Goal: Information Seeking & Learning: Learn about a topic

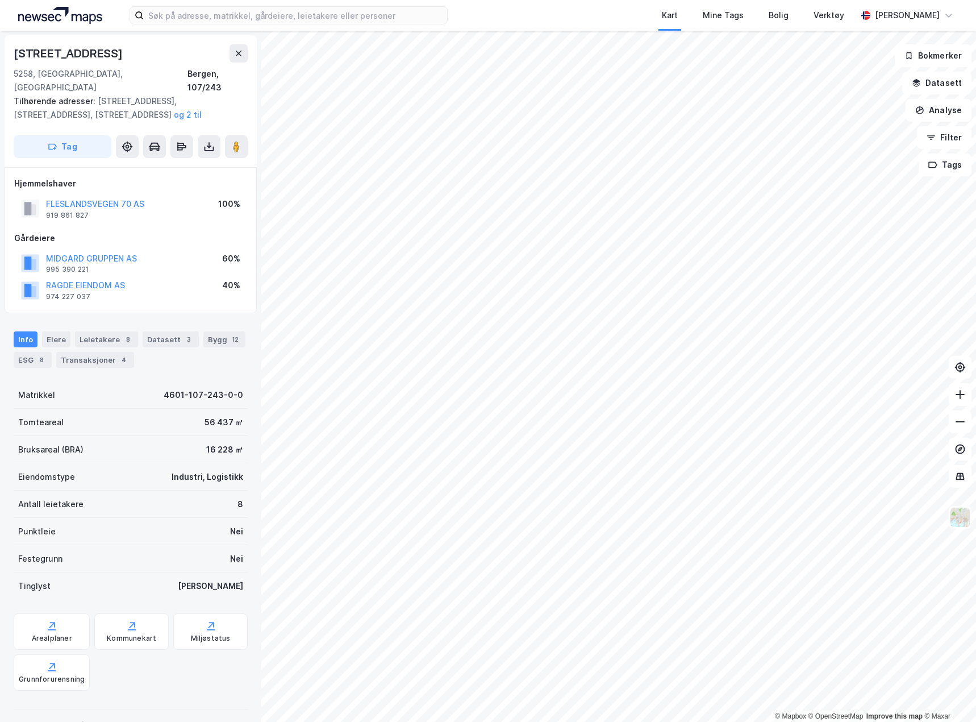
click at [69, 17] on img at bounding box center [60, 15] width 84 height 17
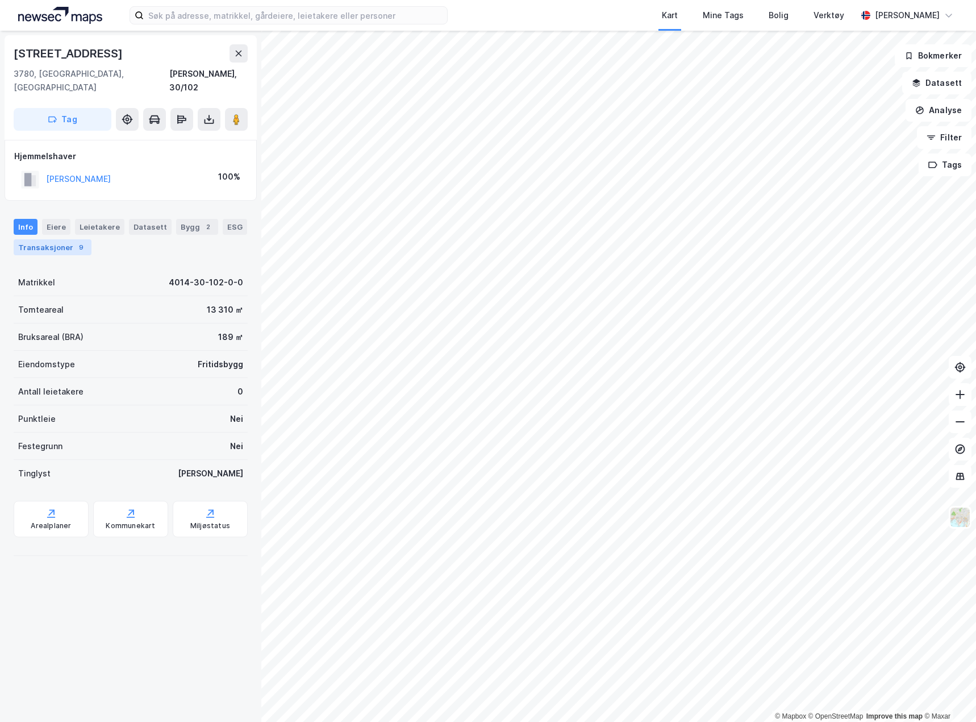
click at [55, 239] on div "Transaksjoner 9" at bounding box center [53, 247] width 78 height 16
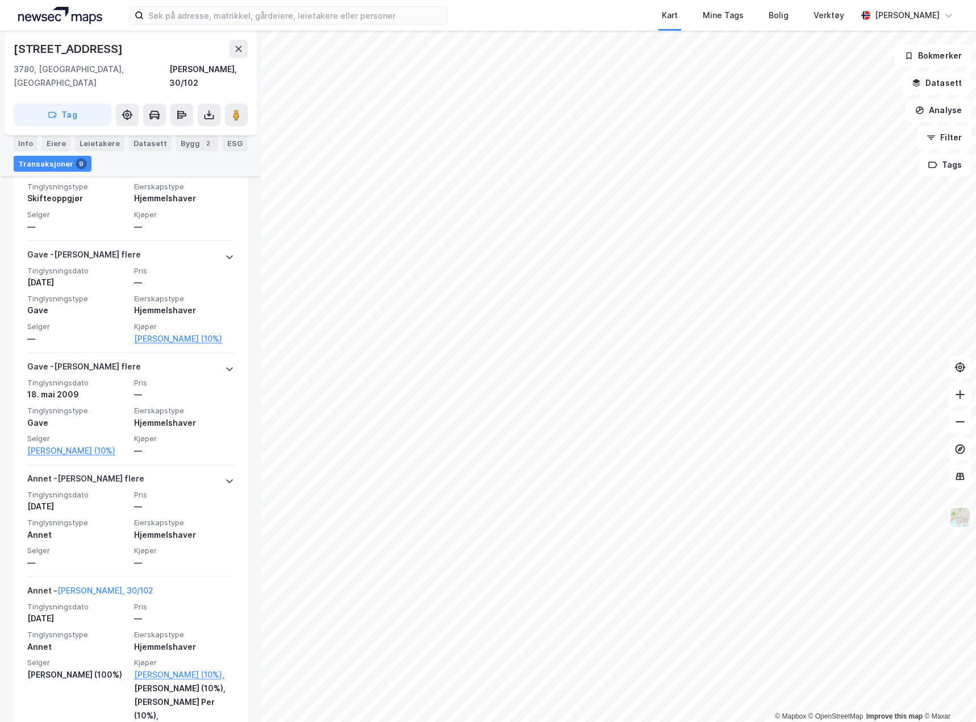
scroll to position [1023, 0]
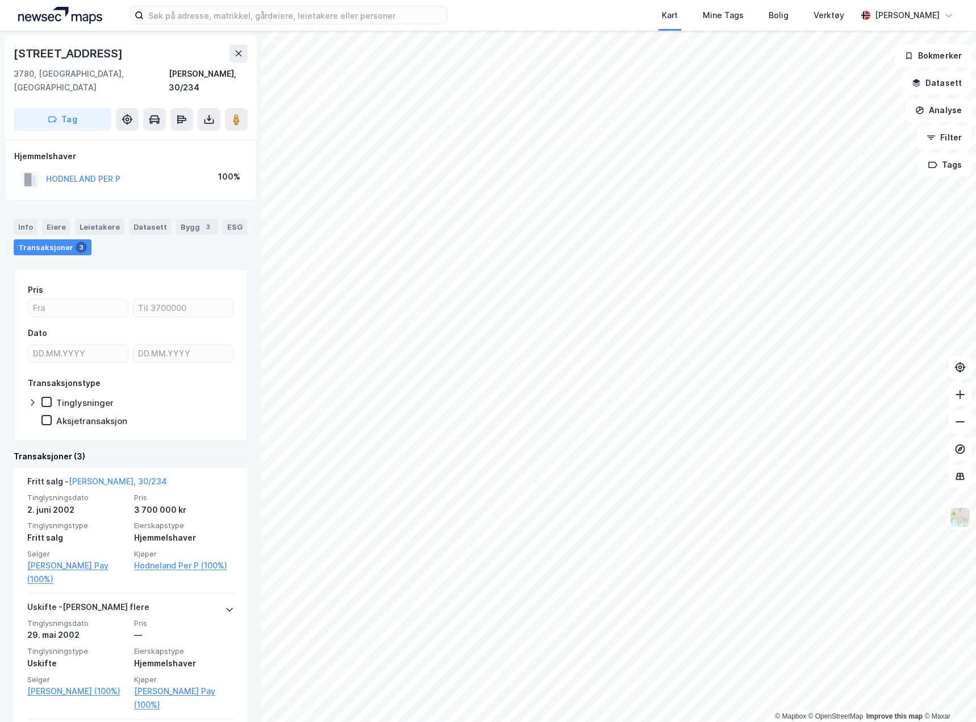
click at [261, 274] on div "© Mapbox © OpenStreetMap Improve this map © Maxar [STREET_ADDRESS], [GEOGRAPHIC…" at bounding box center [488, 376] width 976 height 691
click at [238, 51] on icon at bounding box center [238, 53] width 9 height 9
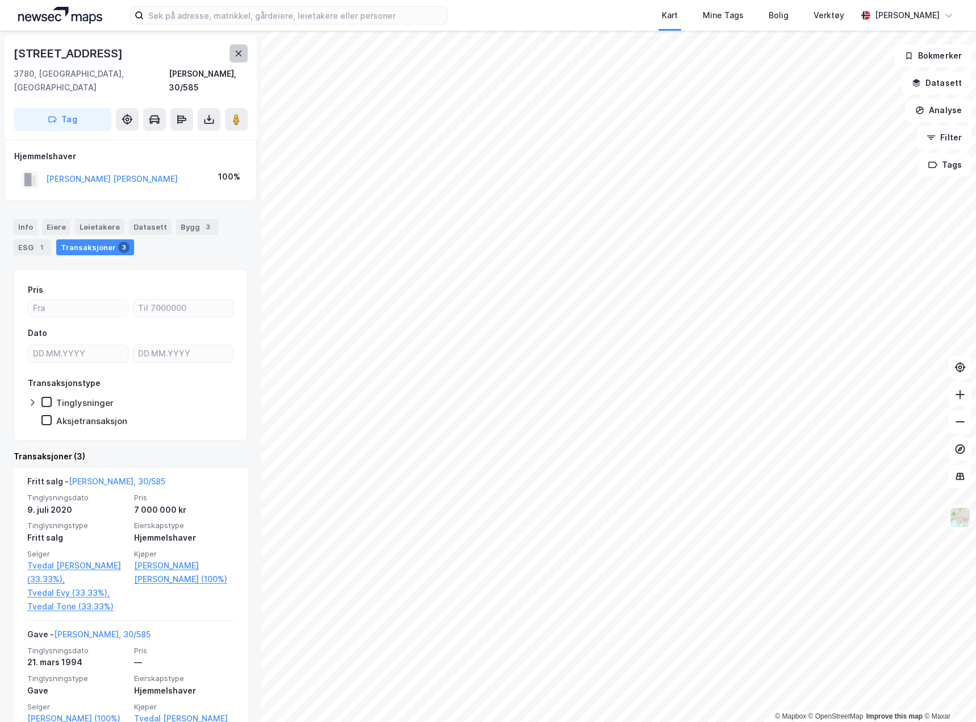
click at [235, 55] on icon at bounding box center [238, 53] width 9 height 9
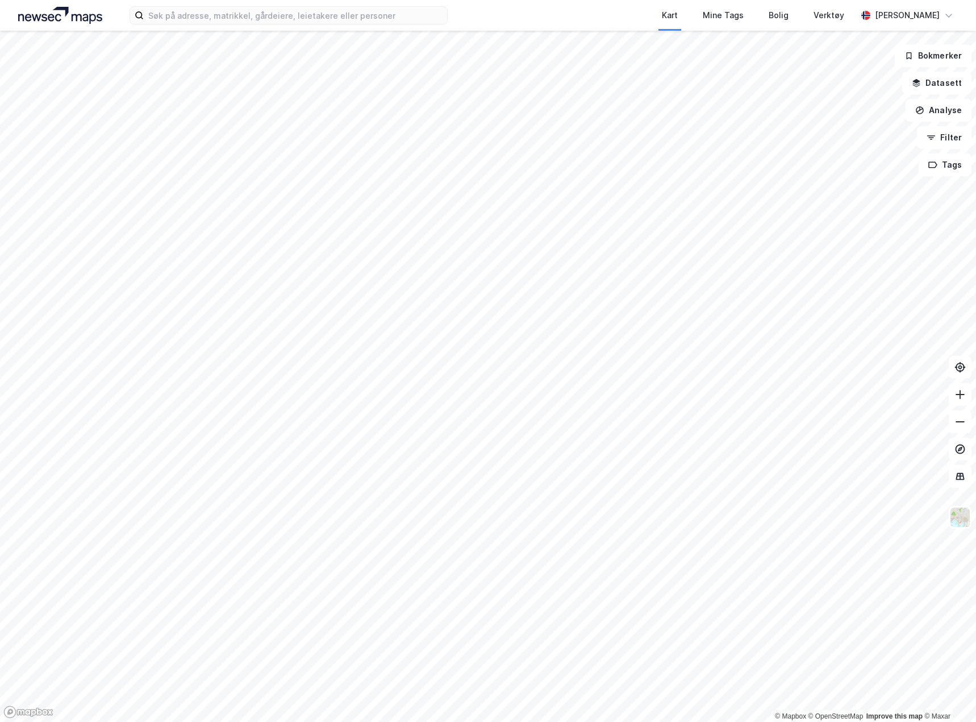
click at [38, 6] on div "Kart Mine Tags [PERSON_NAME] Verktøy [PERSON_NAME]" at bounding box center [488, 15] width 976 height 31
click at [40, 15] on img at bounding box center [60, 15] width 84 height 17
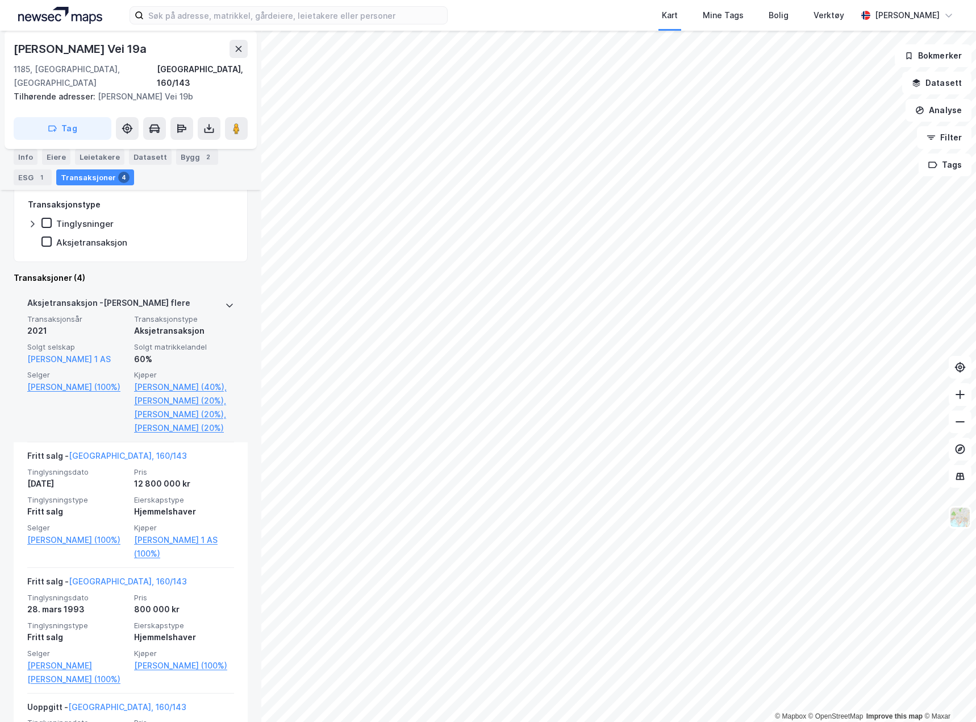
scroll to position [247, 0]
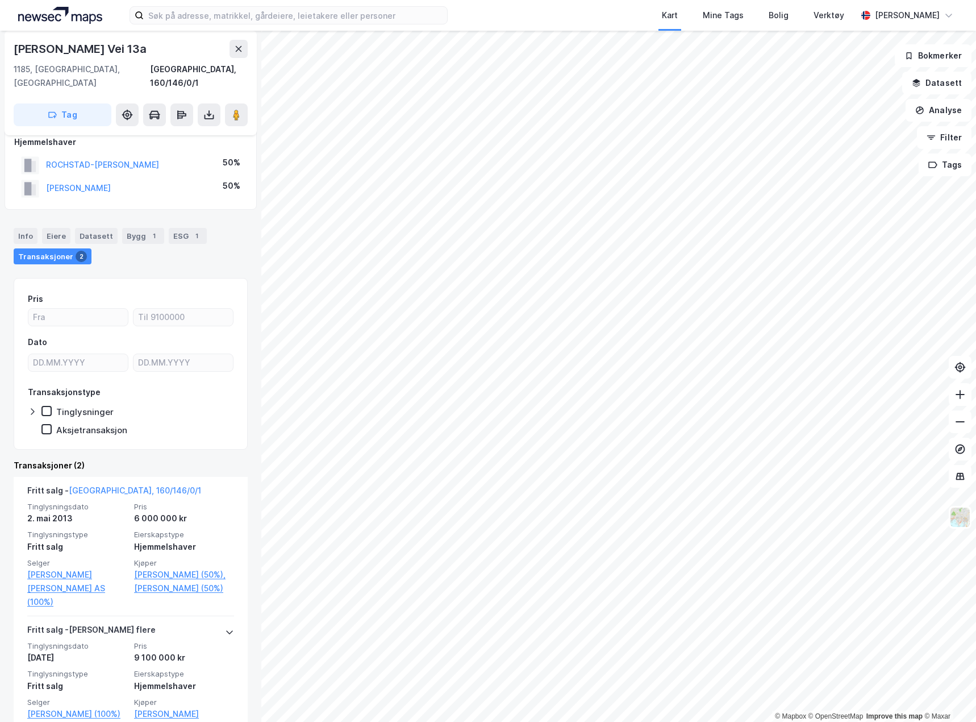
scroll to position [76, 0]
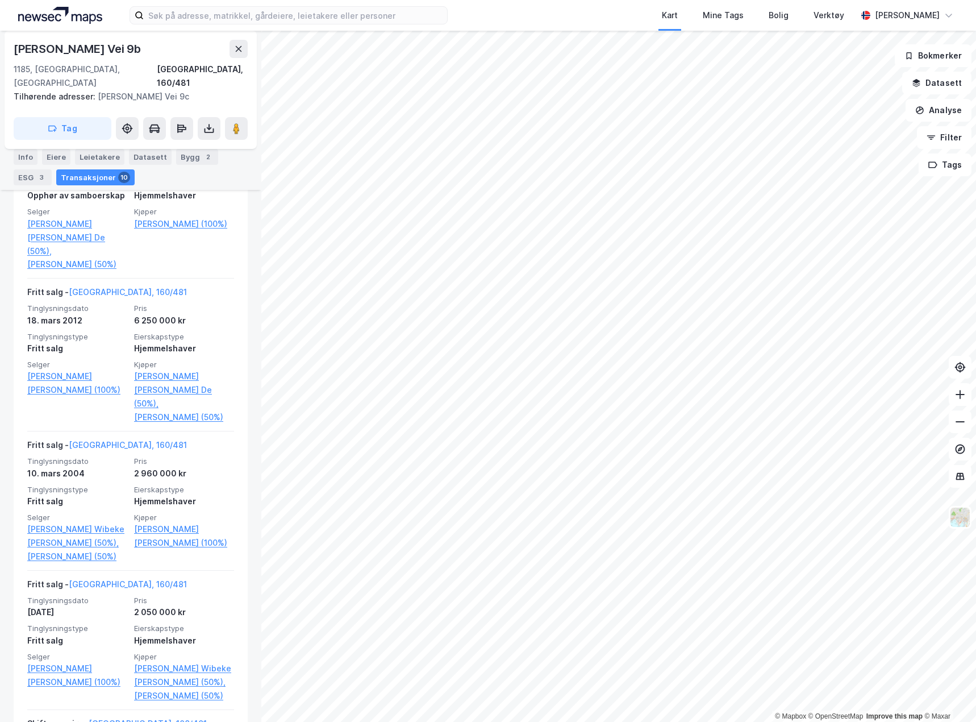
scroll to position [1192, 0]
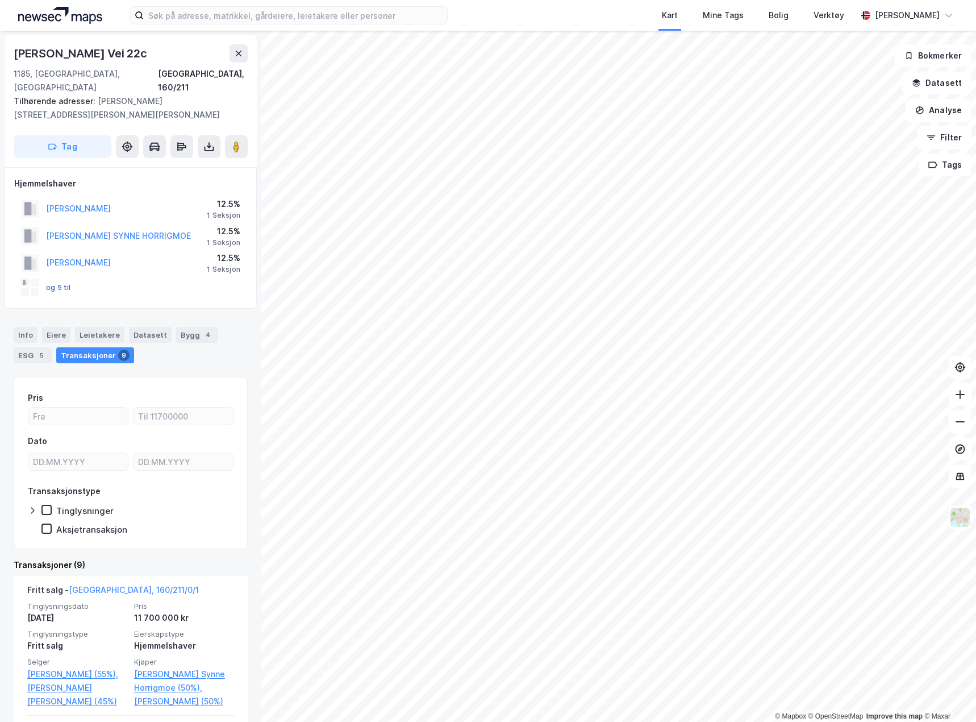
click at [0, 0] on button "og 5 til" at bounding box center [0, 0] width 0 height 0
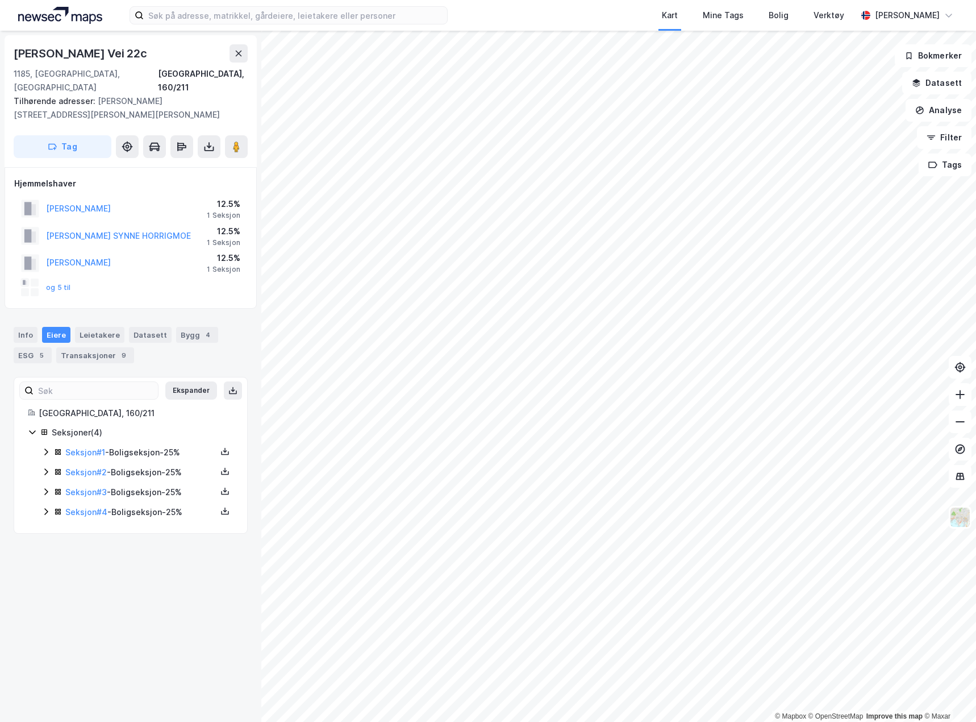
click at [45, 448] on icon at bounding box center [45, 451] width 3 height 7
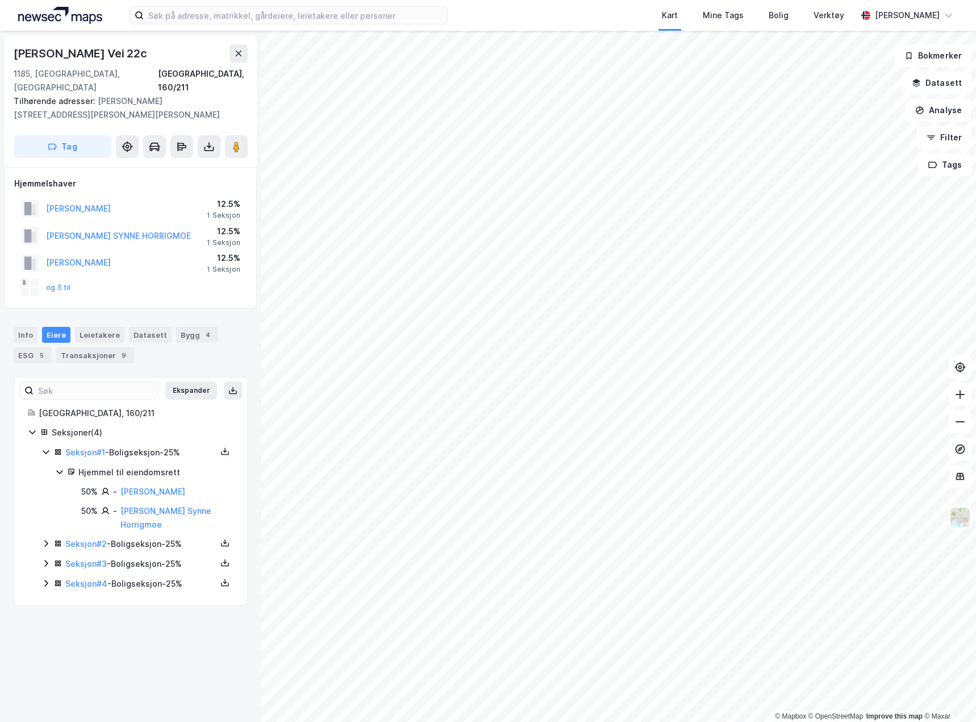
click at [45, 447] on icon at bounding box center [45, 451] width 9 height 9
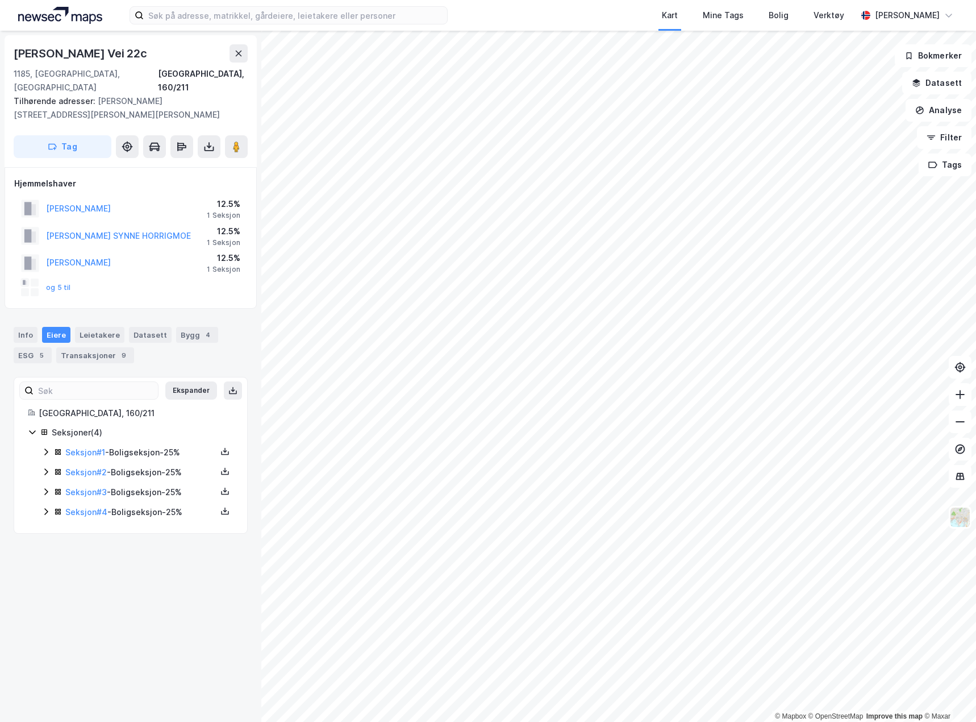
click at [50, 467] on icon at bounding box center [45, 471] width 9 height 9
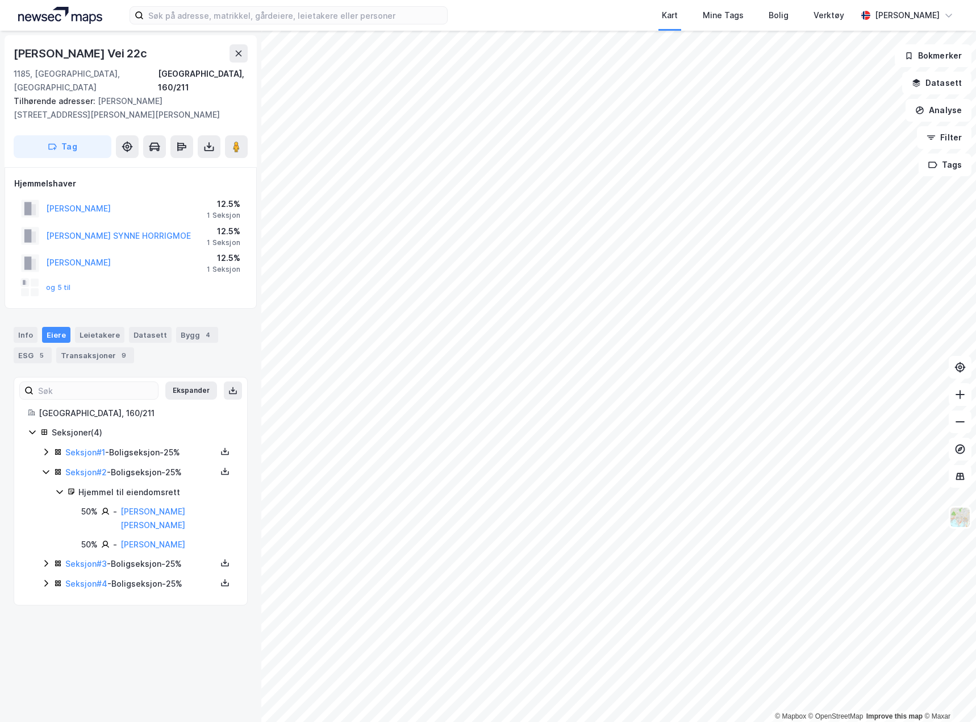
click at [50, 467] on icon at bounding box center [45, 471] width 9 height 9
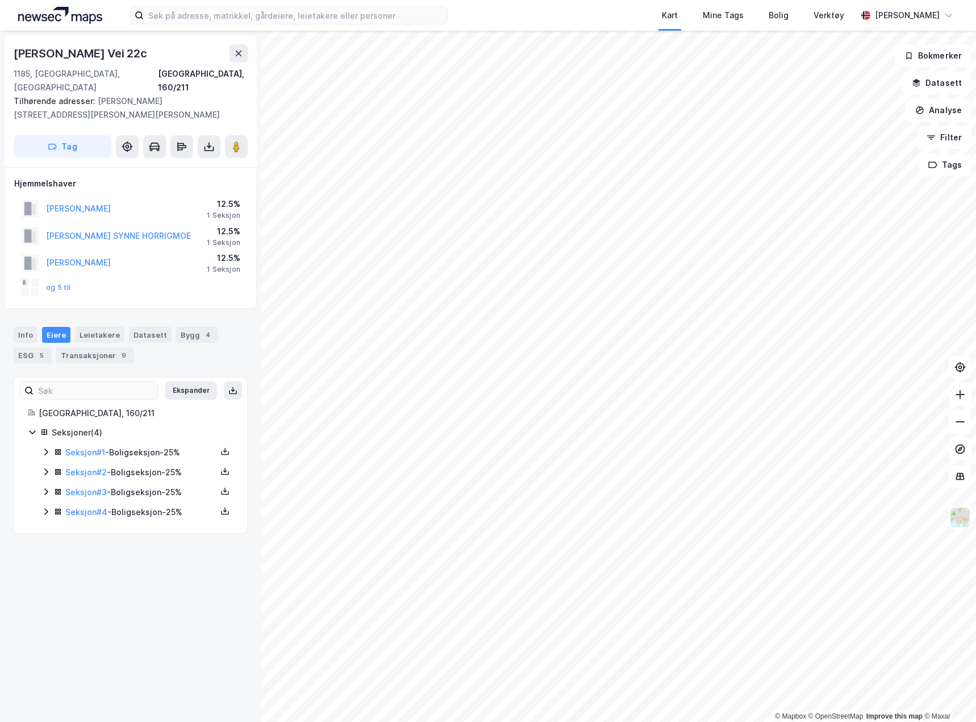
click at [48, 487] on icon at bounding box center [45, 491] width 9 height 9
click at [47, 507] on icon at bounding box center [45, 511] width 9 height 9
click at [26, 347] on div "ESG 5" at bounding box center [33, 355] width 38 height 16
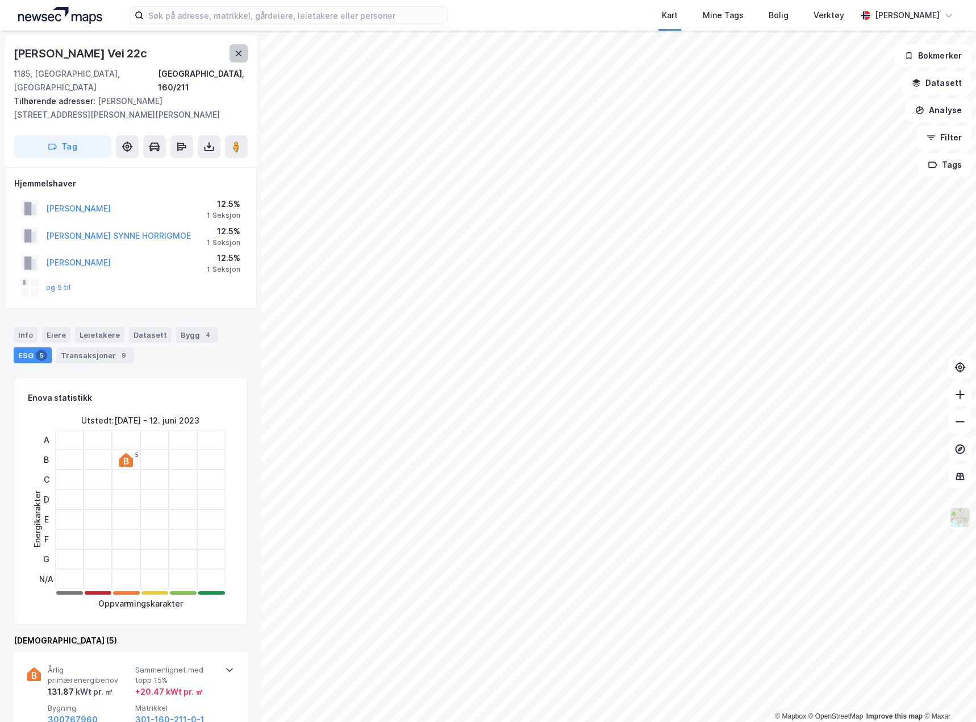
click at [242, 50] on icon at bounding box center [238, 53] width 9 height 9
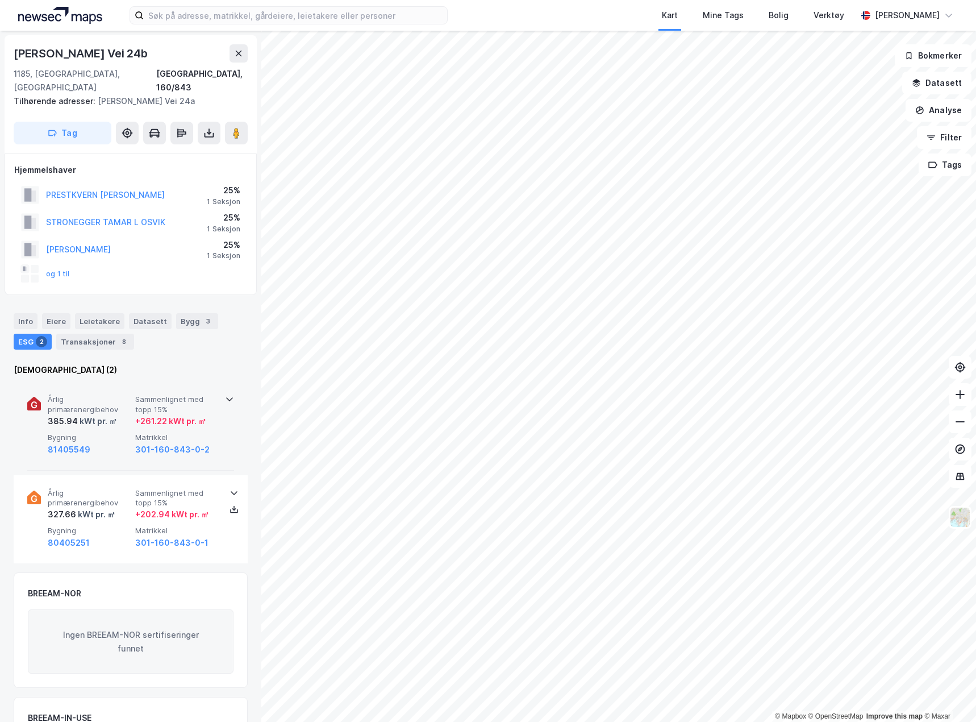
click at [99, 443] on div "81405549" at bounding box center [89, 450] width 83 height 14
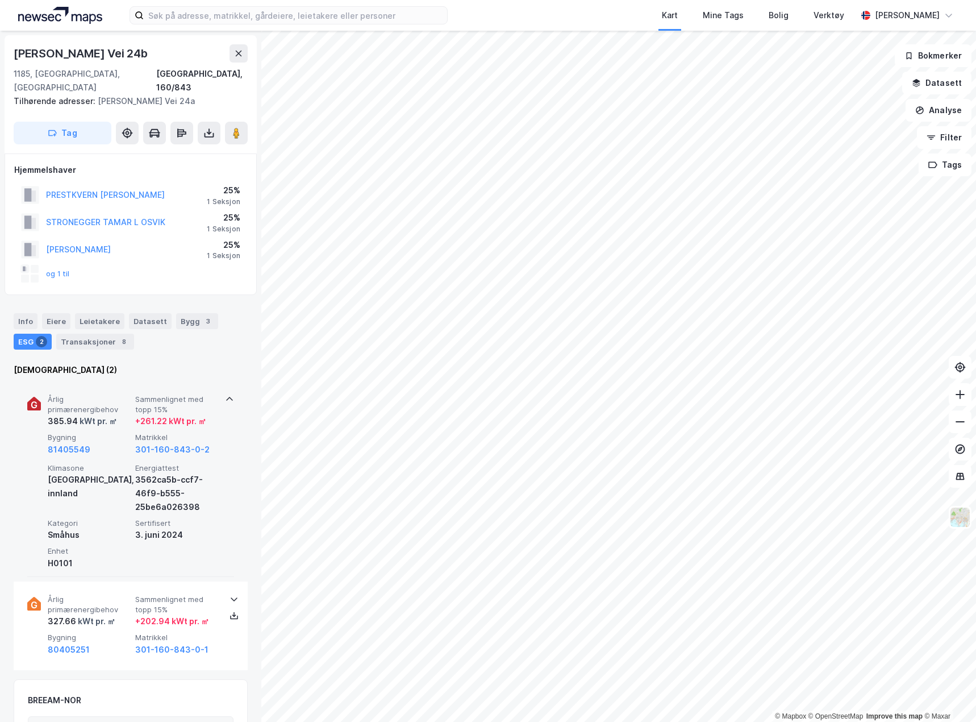
click at [104, 443] on div "81405549" at bounding box center [89, 450] width 83 height 14
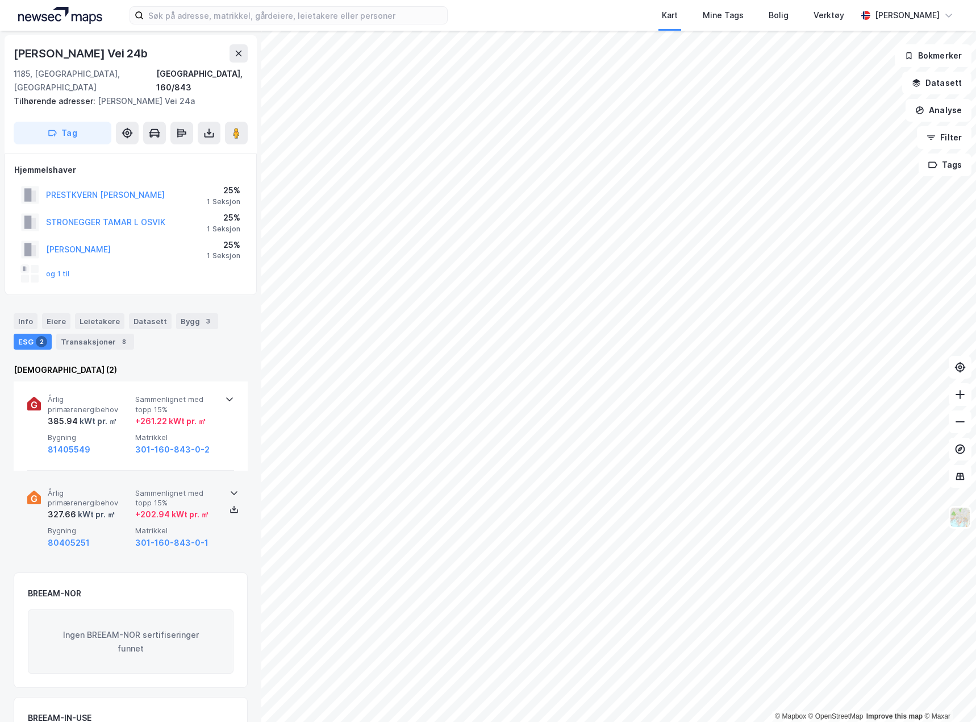
click at [107, 488] on span "Årlig primærenergibehov" at bounding box center [89, 498] width 83 height 20
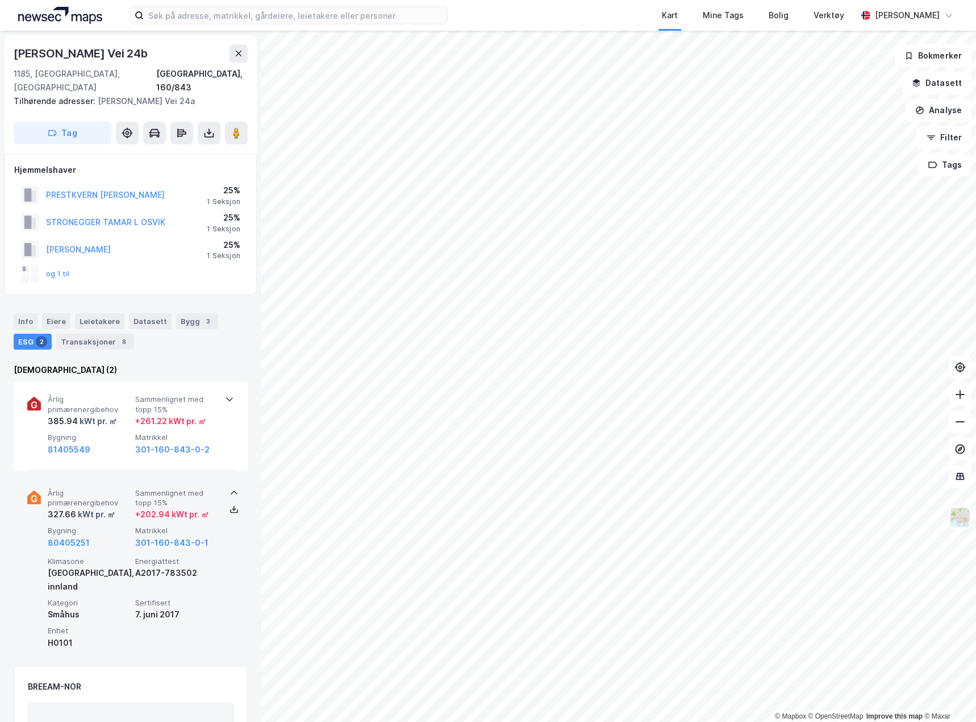
click at [107, 488] on span "Årlig primærenergibehov" at bounding box center [89, 498] width 83 height 20
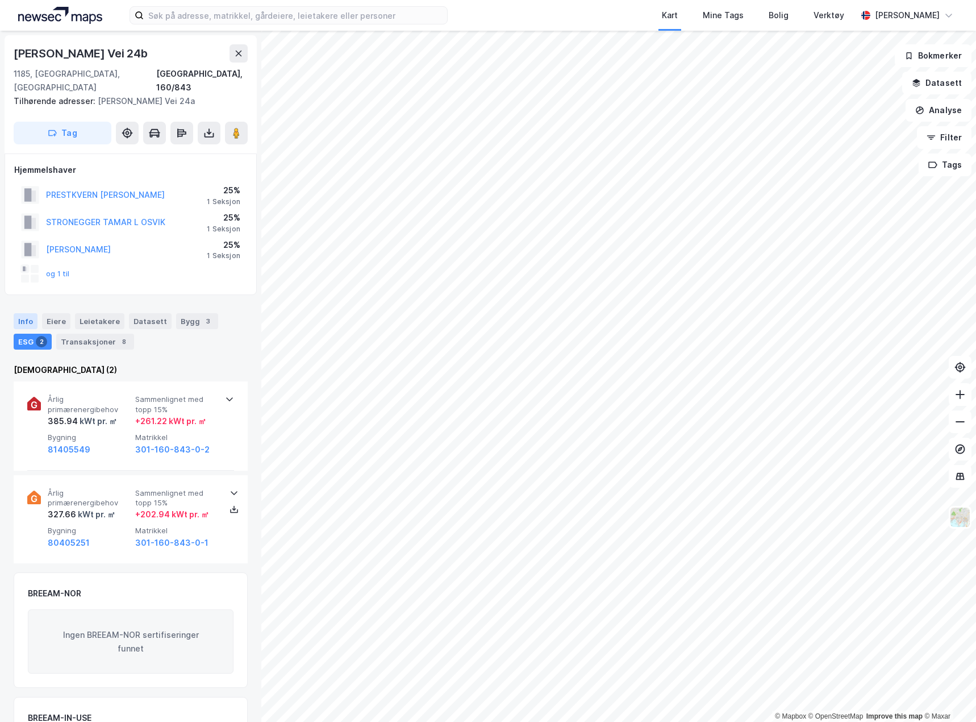
click at [19, 313] on div "Info" at bounding box center [26, 321] width 24 height 16
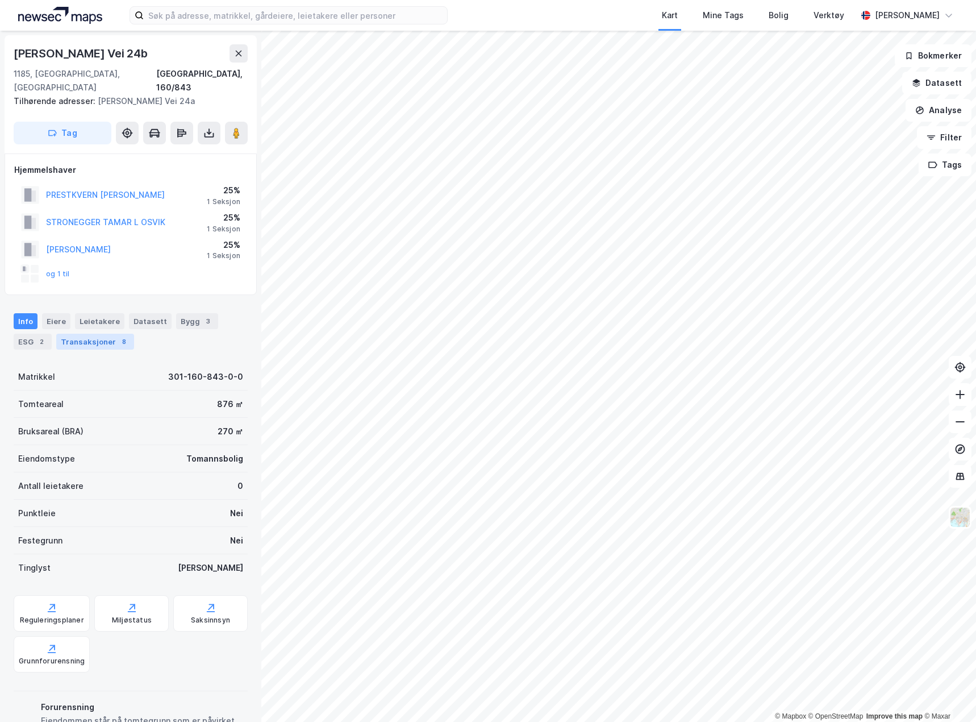
click at [88, 334] on div "Transaksjoner 8" at bounding box center [95, 342] width 78 height 16
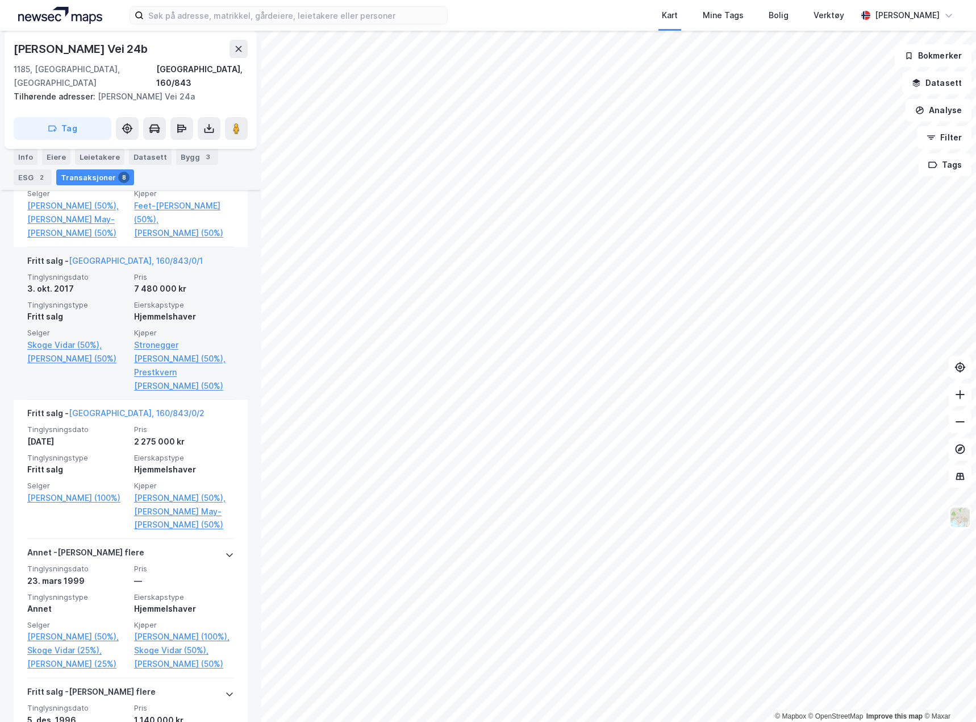
scroll to position [114, 0]
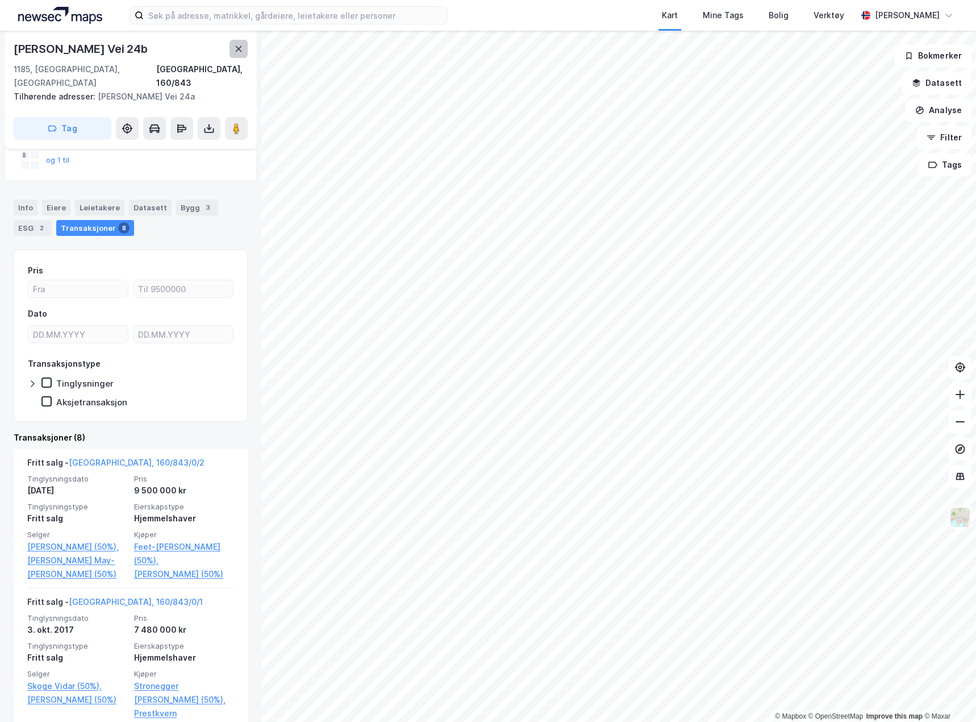
click at [230, 48] on button at bounding box center [239, 49] width 18 height 18
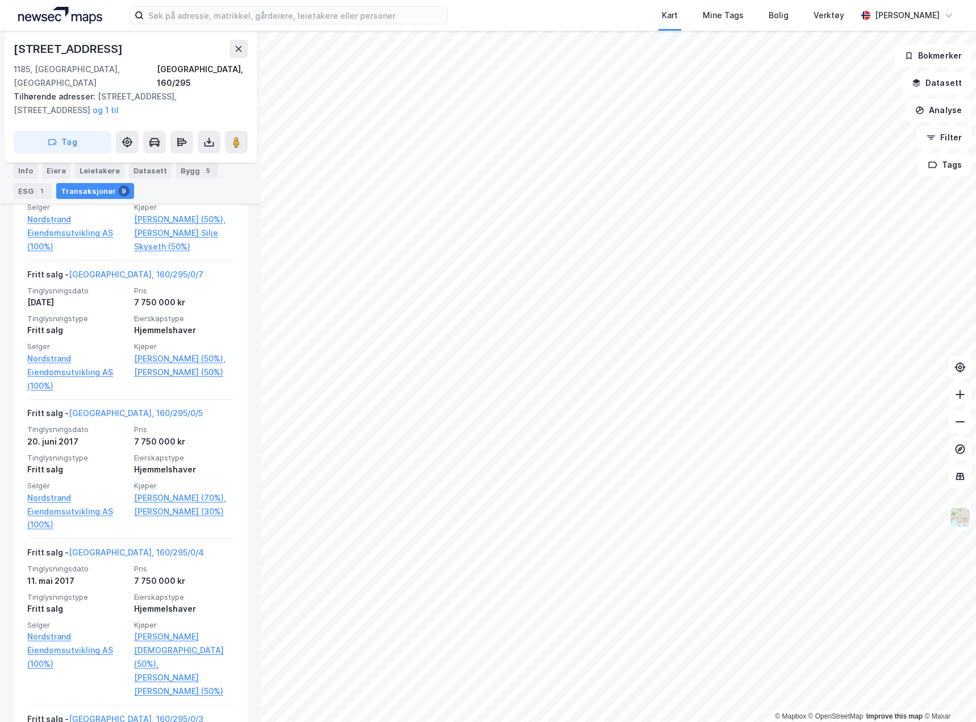
scroll to position [114, 0]
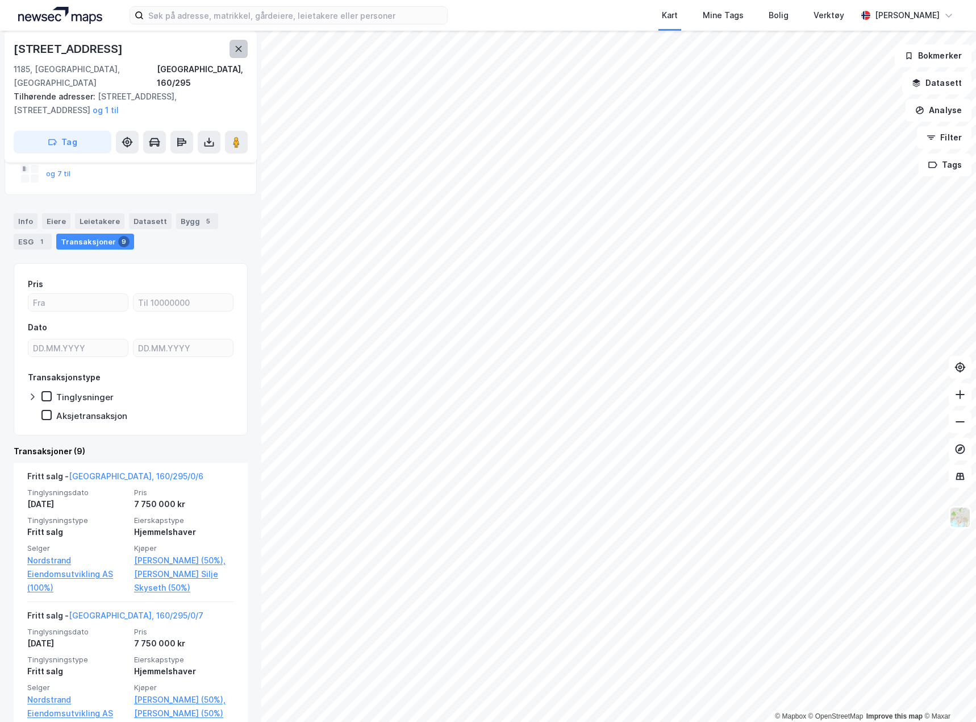
click at [231, 48] on button at bounding box center [239, 49] width 18 height 18
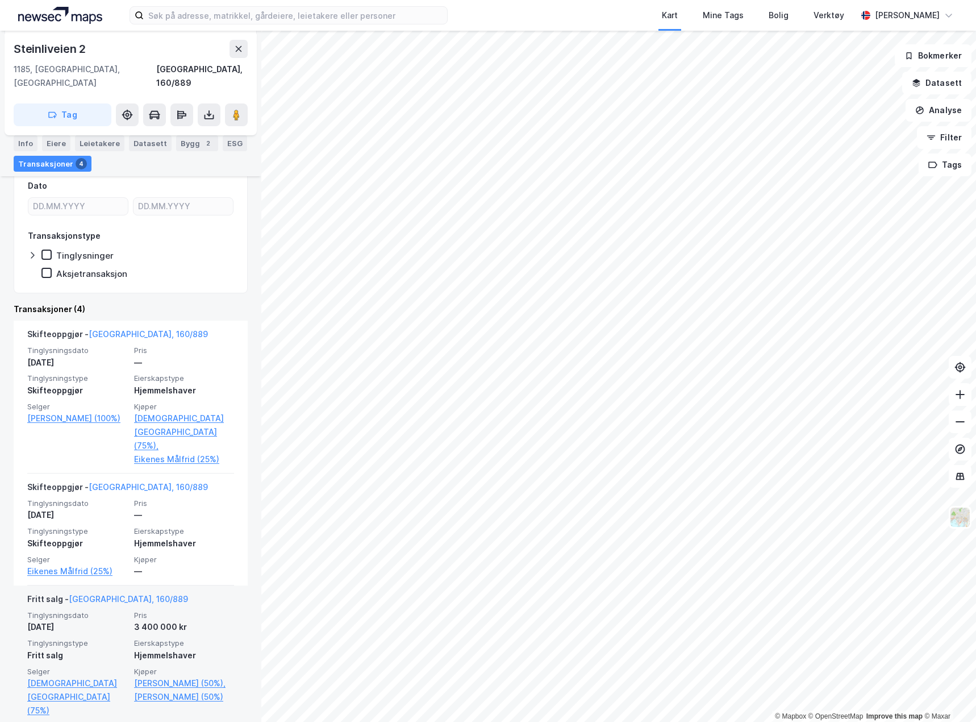
scroll to position [114, 0]
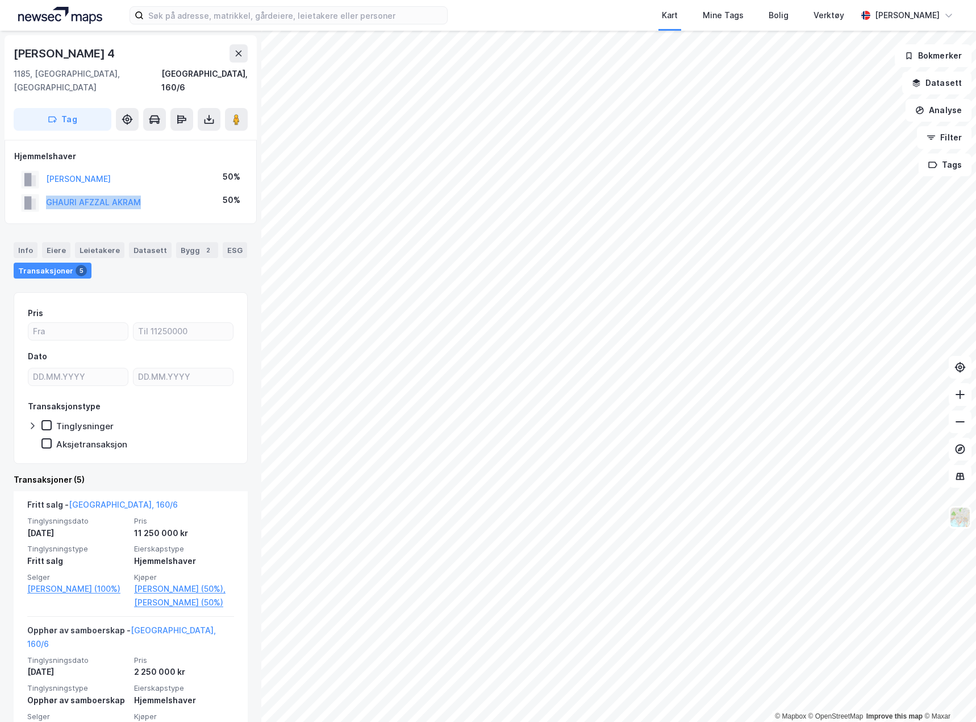
drag, startPoint x: 139, startPoint y: 188, endPoint x: 44, endPoint y: 189, distance: 94.9
click at [44, 191] on div "GHAURI AFZZAL AKRAM 50%" at bounding box center [130, 202] width 233 height 23
copy button "GHAURI AFZZAL AKRAM"
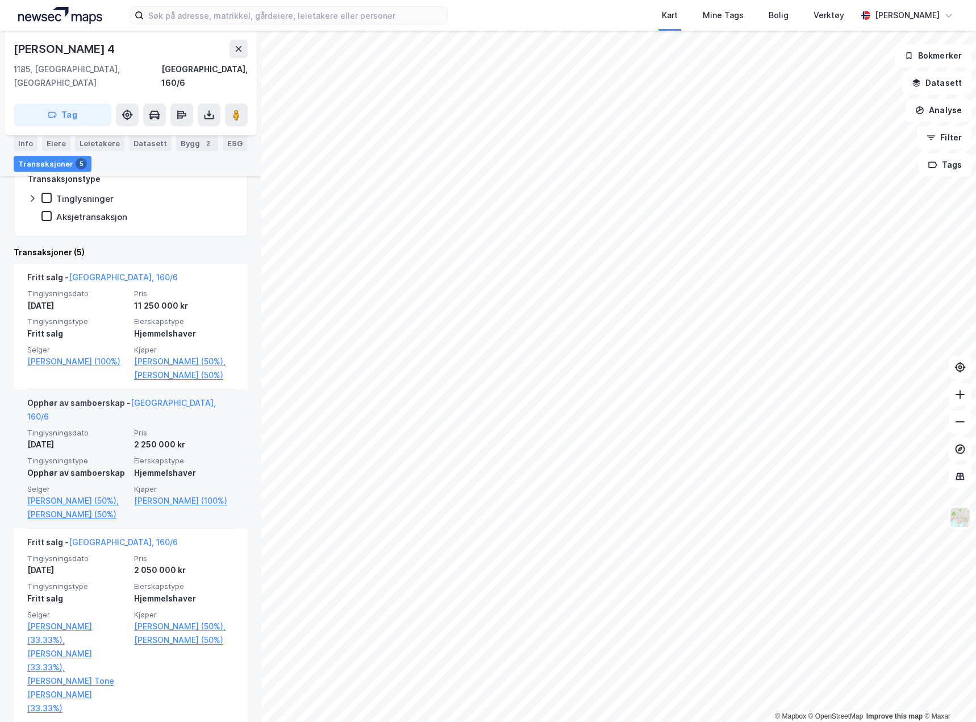
scroll to position [114, 0]
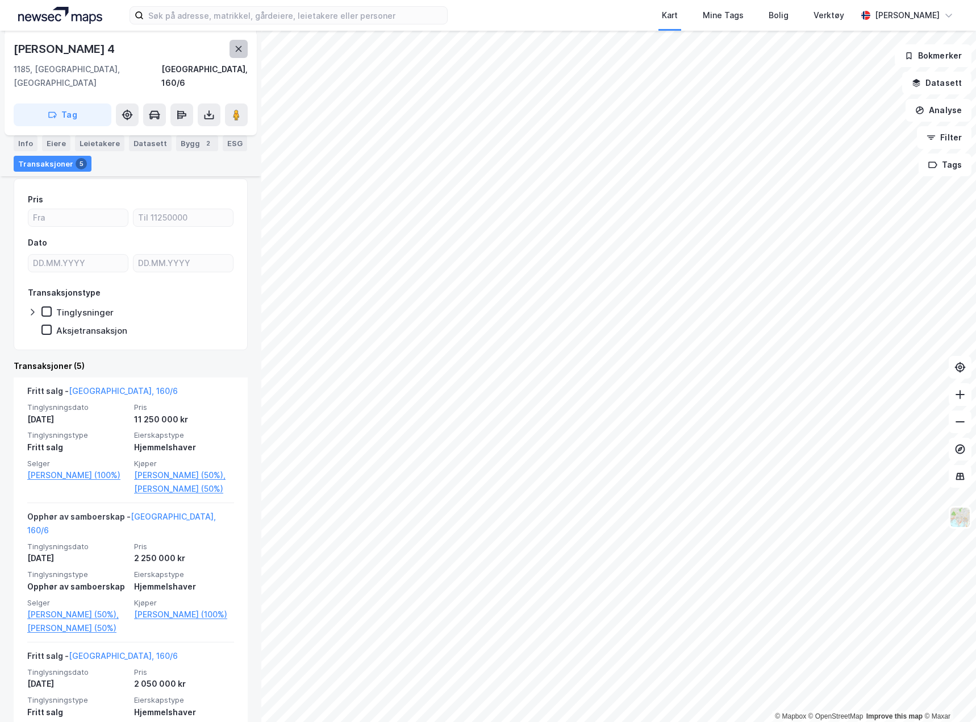
click at [239, 53] on button at bounding box center [239, 49] width 18 height 18
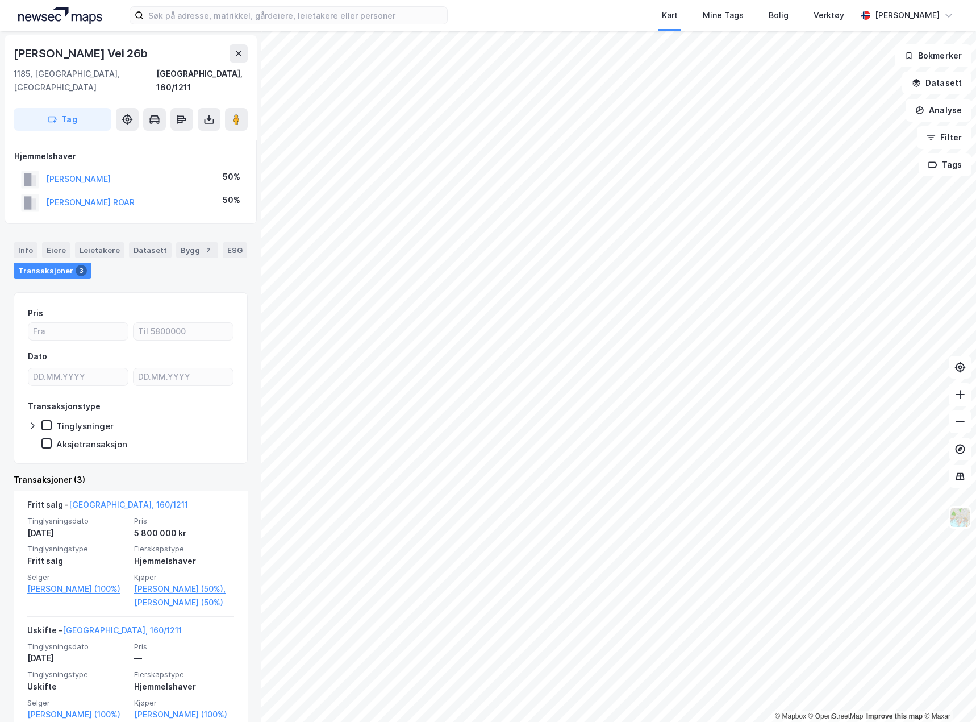
click at [11, 470] on div "© Mapbox © OpenStreetMap Improve this map © Maxar [STREET_ADDRESS], 160/1211 Ta…" at bounding box center [488, 376] width 976 height 691
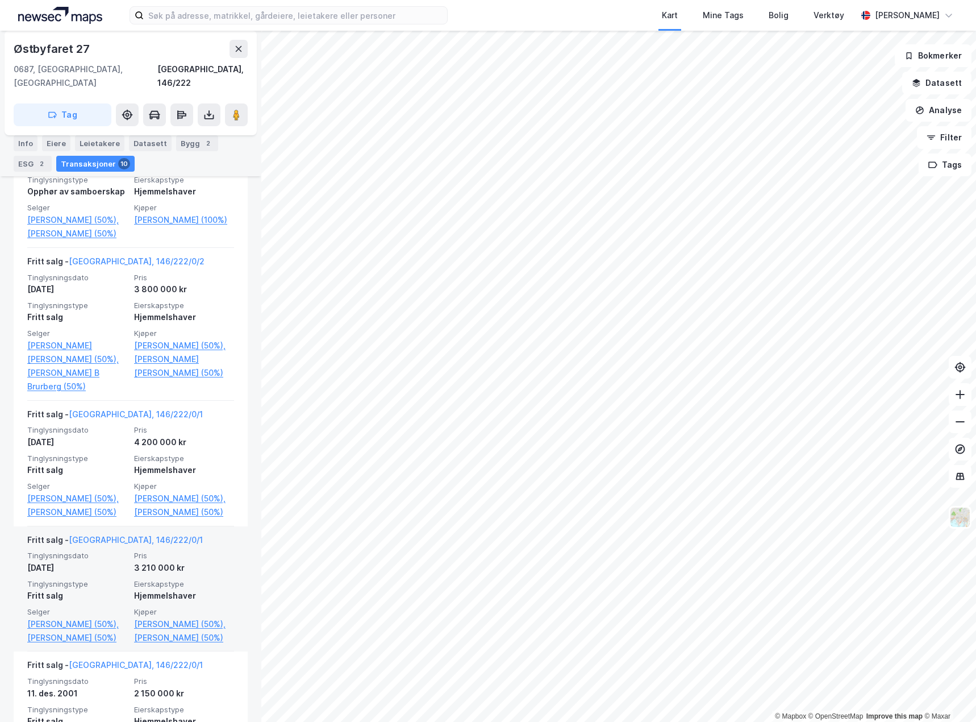
scroll to position [380, 0]
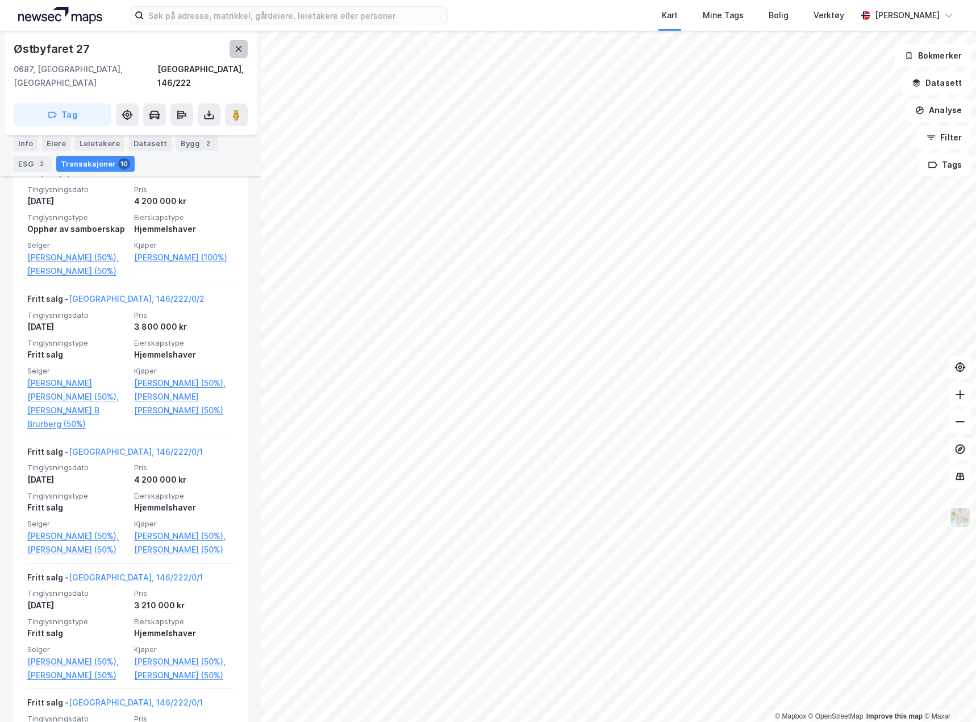
click at [243, 48] on icon at bounding box center [238, 48] width 9 height 9
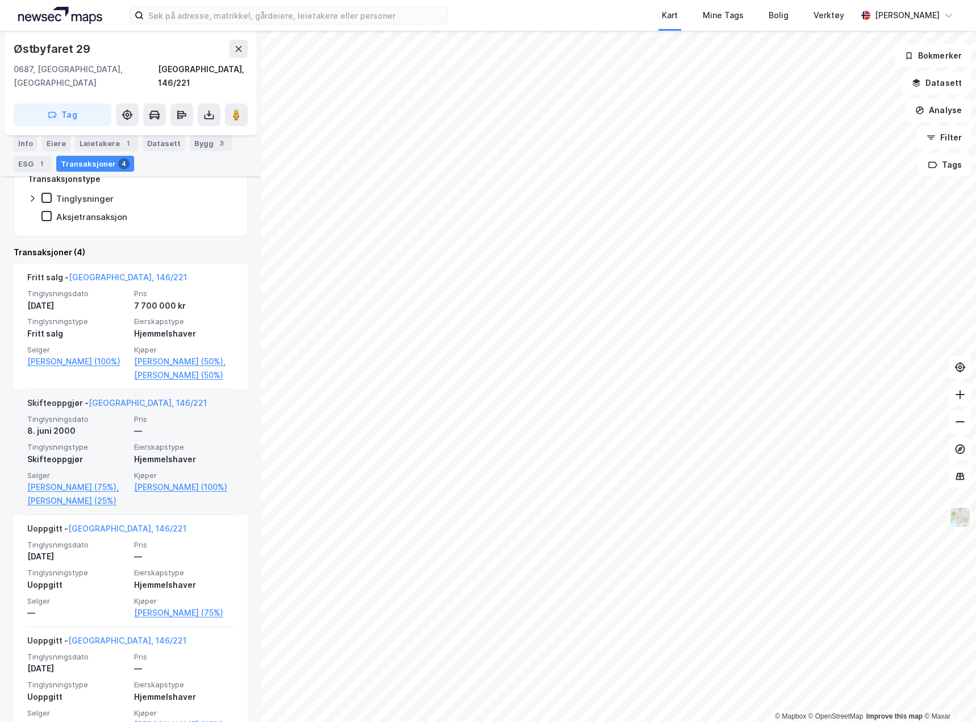
scroll to position [271, 0]
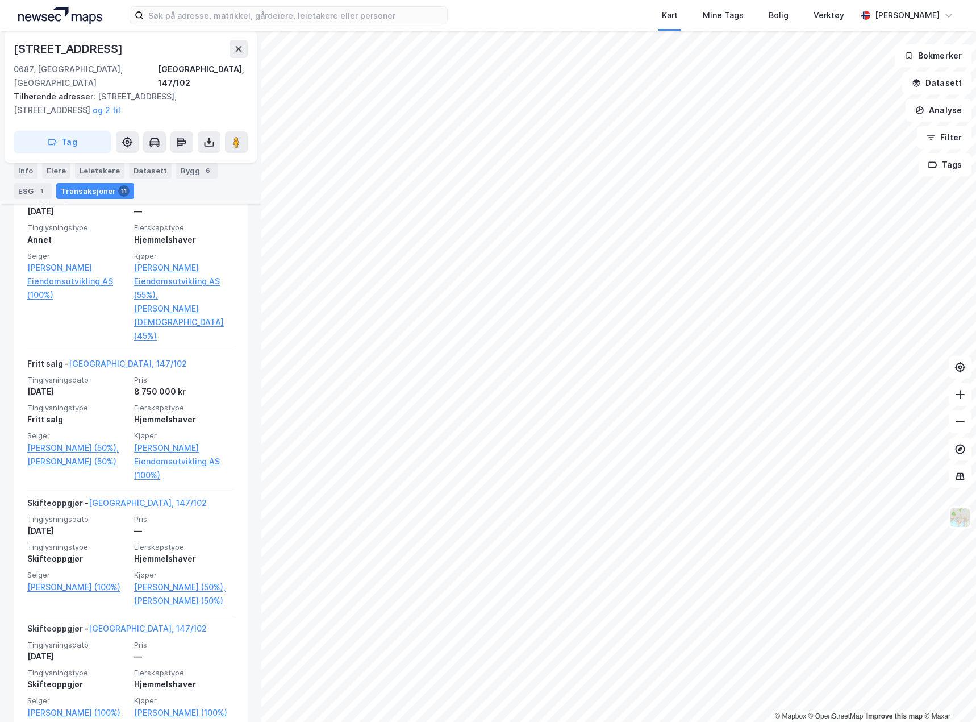
scroll to position [1371, 0]
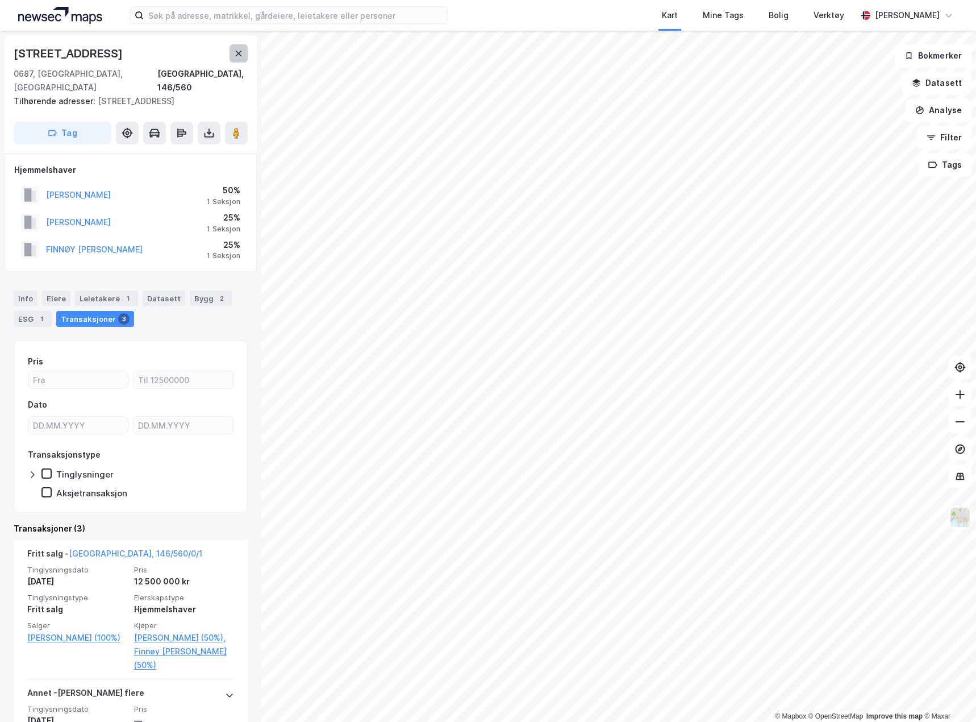
click at [235, 61] on button at bounding box center [239, 53] width 18 height 18
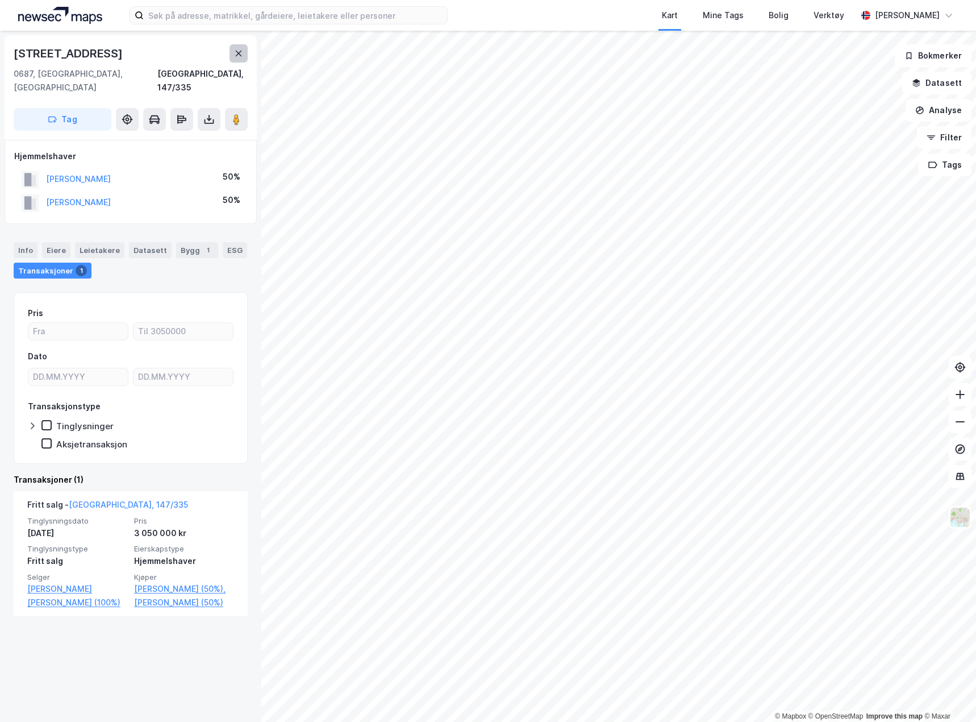
click at [233, 51] on button at bounding box center [239, 53] width 18 height 18
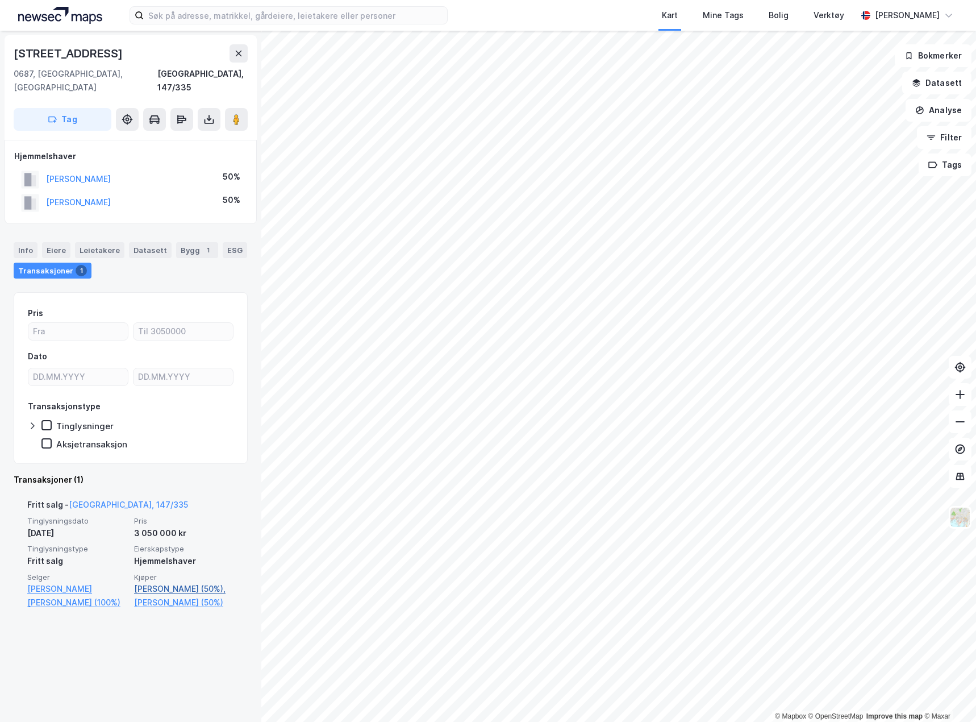
click at [171, 582] on link "[PERSON_NAME] (50%)," at bounding box center [184, 589] width 100 height 14
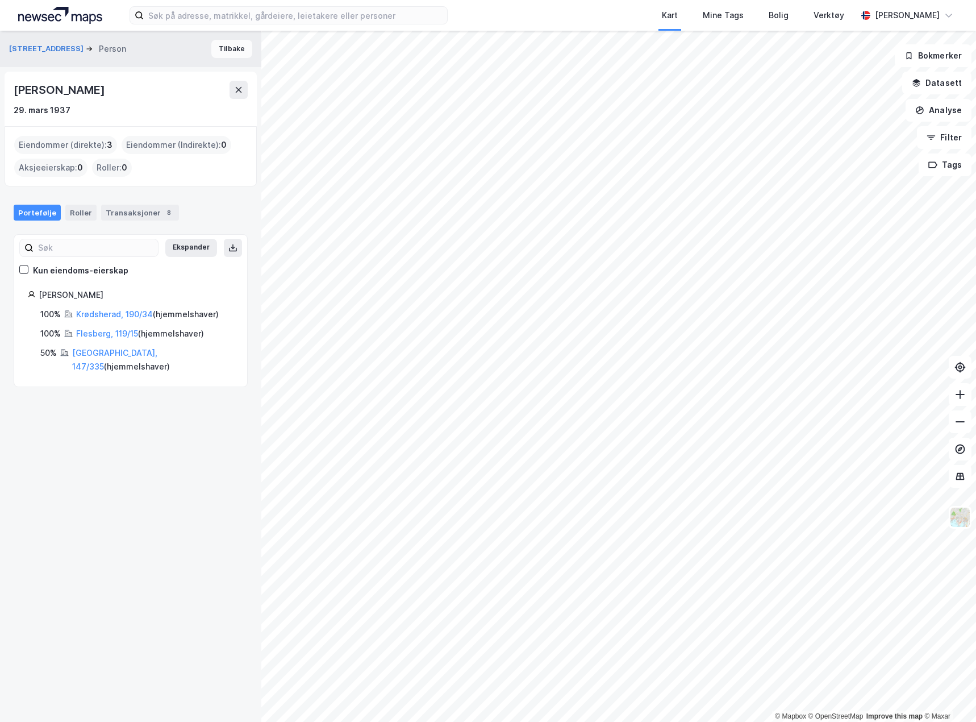
click at [237, 48] on button "Tilbake" at bounding box center [231, 49] width 41 height 18
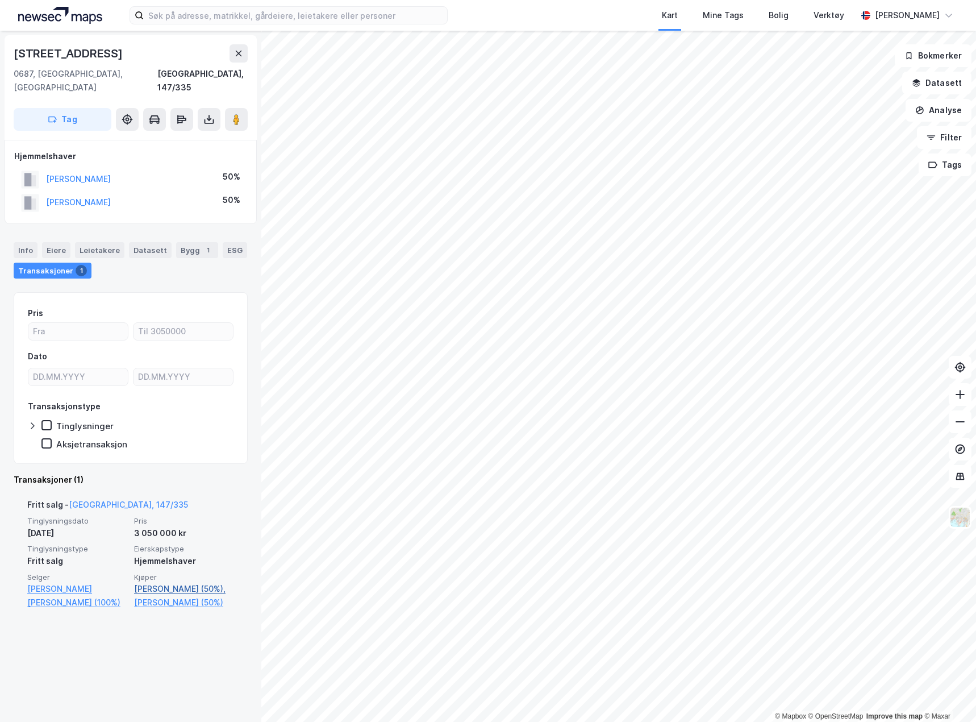
click at [145, 582] on link "[PERSON_NAME] (50%)," at bounding box center [184, 589] width 100 height 14
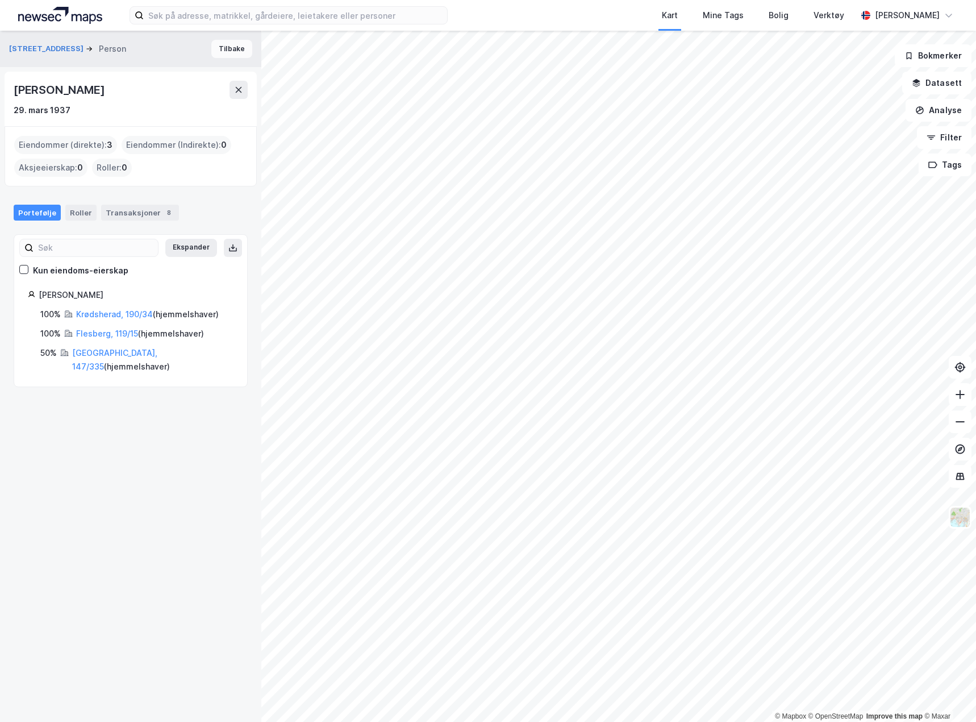
click at [229, 47] on button "Tilbake" at bounding box center [231, 49] width 41 height 18
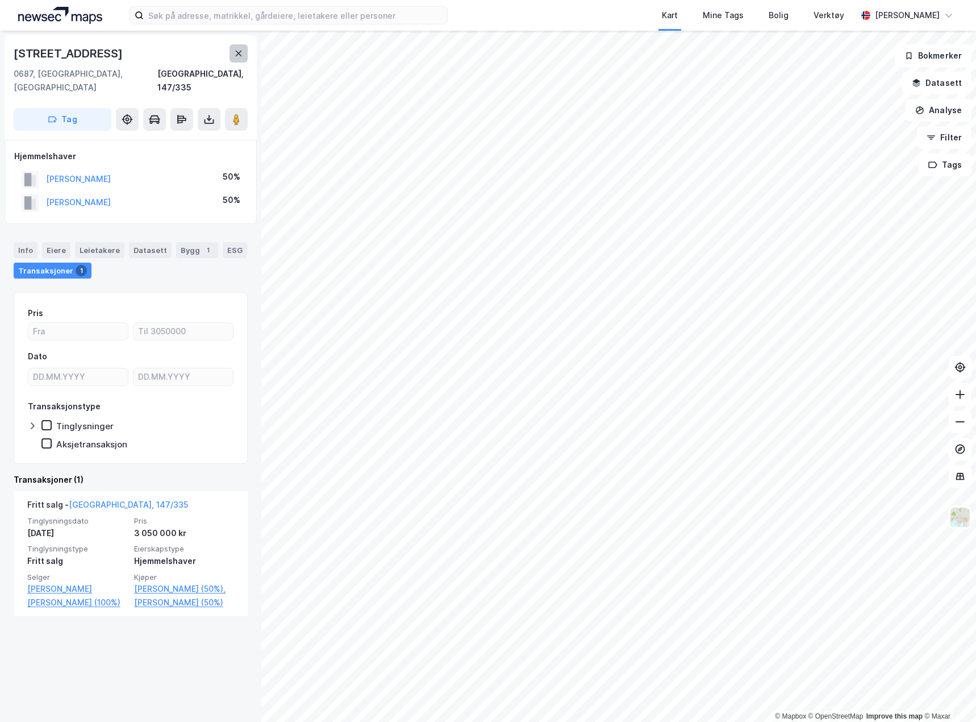
click at [240, 47] on button at bounding box center [239, 53] width 18 height 18
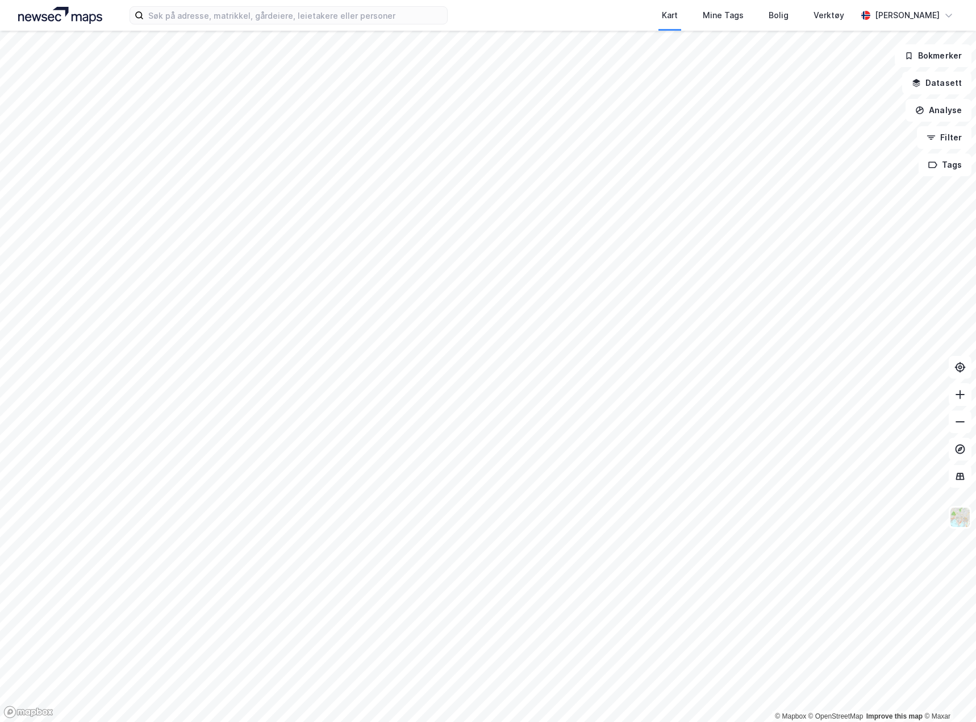
click at [49, 15] on img at bounding box center [60, 15] width 84 height 17
